Goal: Task Accomplishment & Management: Manage account settings

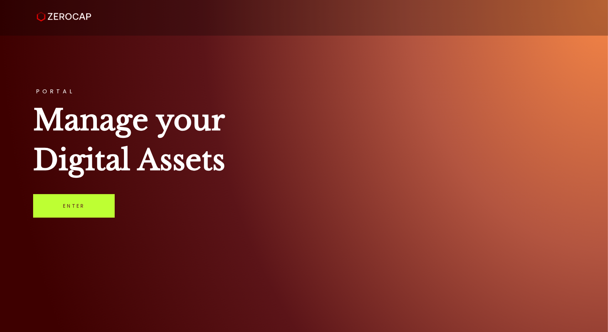
click at [67, 212] on link "Enter" at bounding box center [74, 206] width 82 height 24
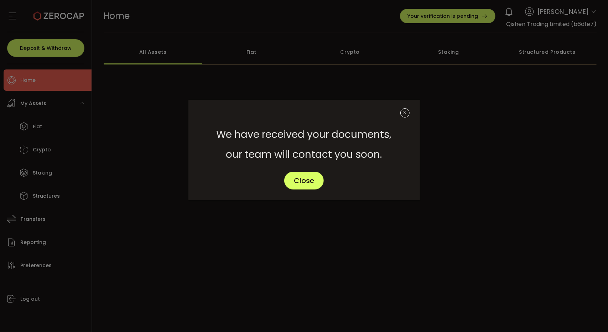
click at [333, 126] on span "We have received your documents, our team will contact you soon." at bounding box center [304, 145] width 175 height 40
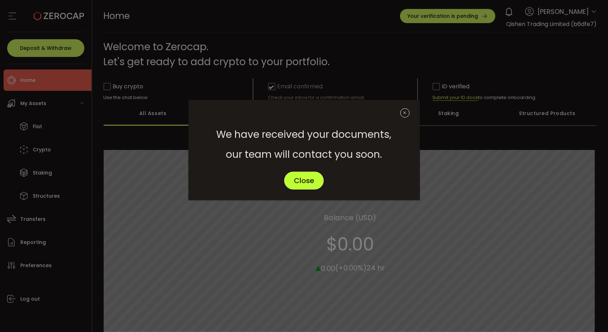
click at [310, 180] on span "Close" at bounding box center [304, 180] width 20 height 7
